Goal: Use online tool/utility

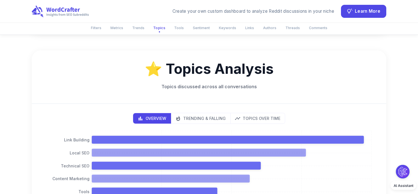
scroll to position [435, 0]
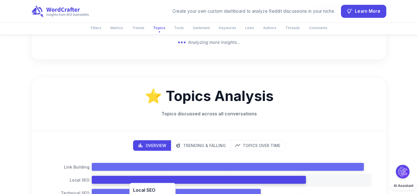
click at [126, 176] on icon at bounding box center [199, 180] width 214 height 8
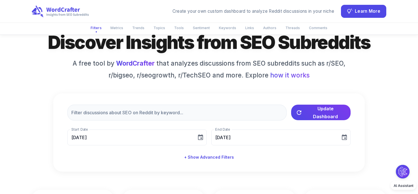
scroll to position [2, 0]
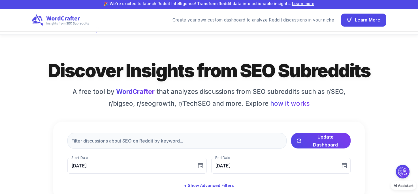
scroll to position [30, 0]
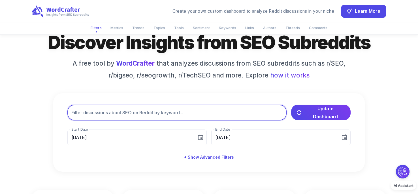
click at [184, 105] on input "text" at bounding box center [176, 113] width 219 height 16
